Goal: Task Accomplishment & Management: Manage account settings

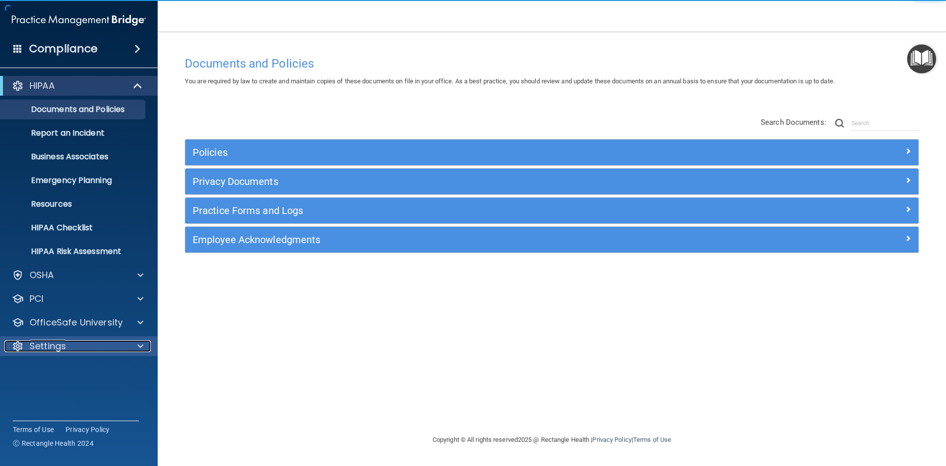
click at [68, 349] on div "Settings" at bounding box center [65, 346] width 122 height 12
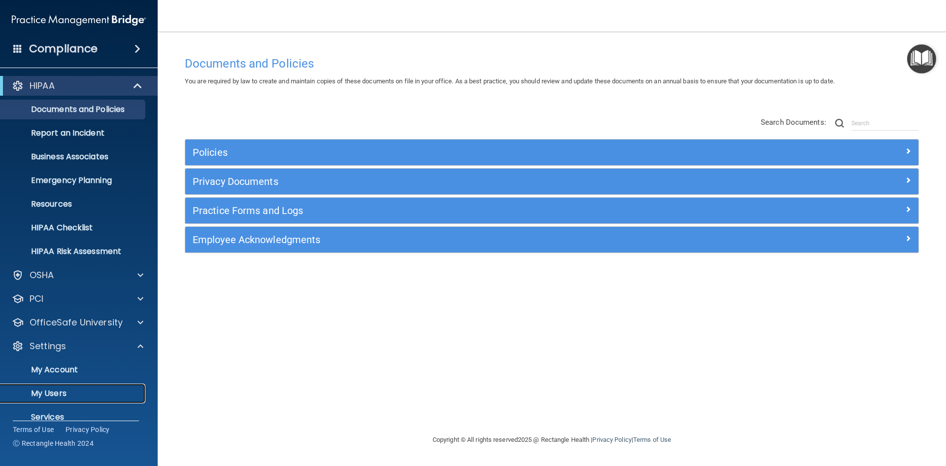
click at [69, 393] on p "My Users" at bounding box center [73, 393] width 135 height 10
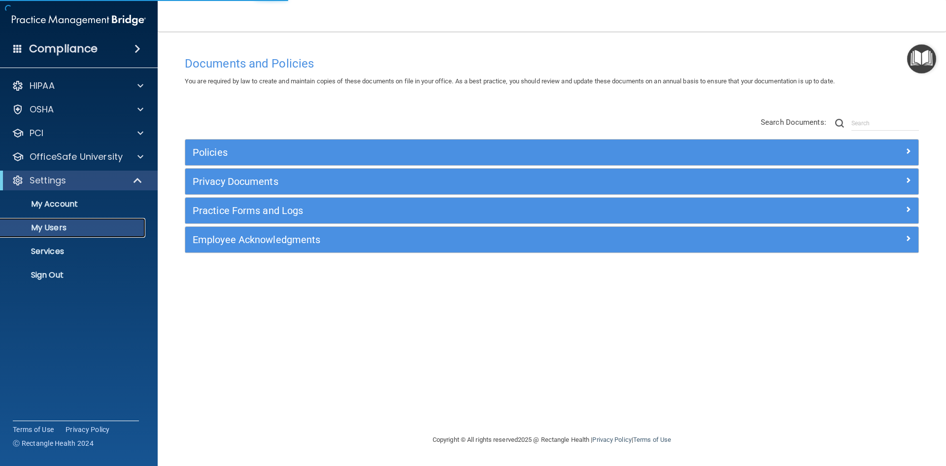
select select "20"
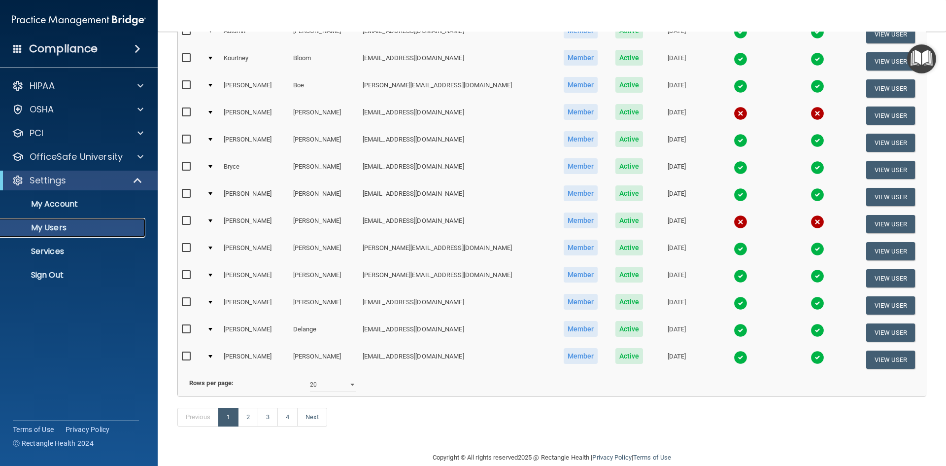
scroll to position [345, 0]
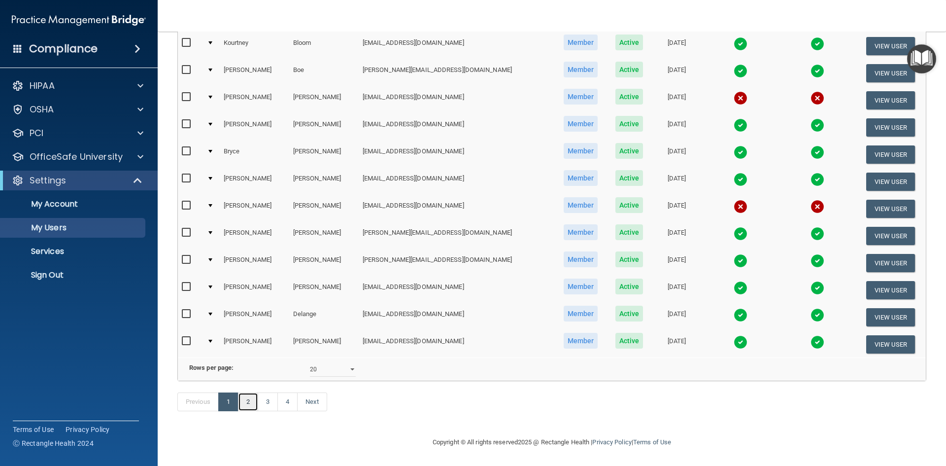
click at [250, 404] on link "2" at bounding box center [248, 401] width 20 height 19
select select "20"
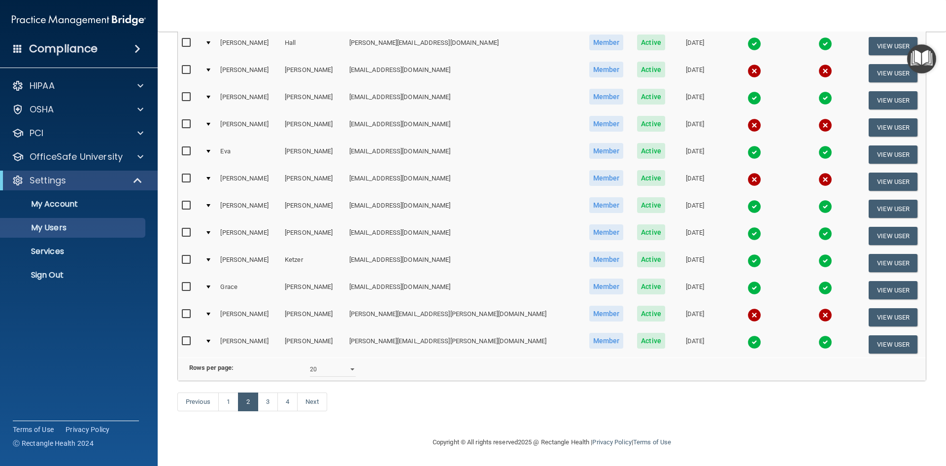
scroll to position [352, 0]
click at [271, 401] on link "3" at bounding box center [268, 401] width 20 height 19
select select "20"
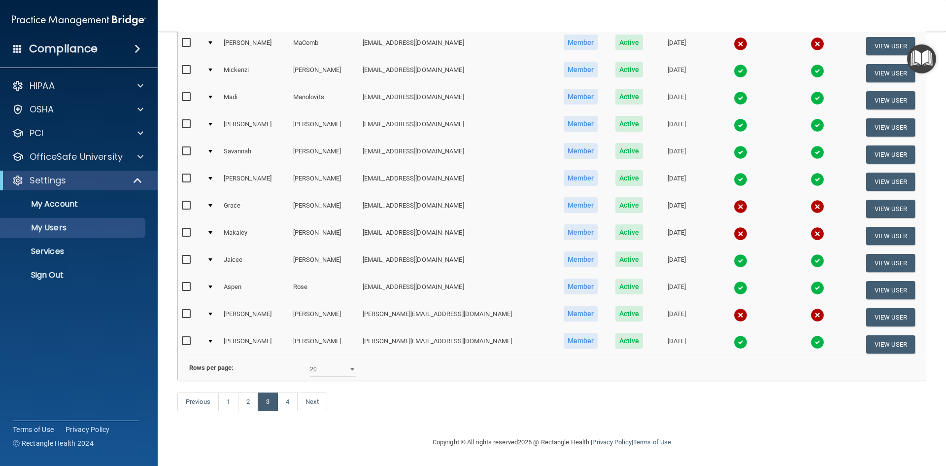
scroll to position [352, 0]
click at [289, 399] on link "4" at bounding box center [287, 401] width 20 height 19
select select "20"
